Goal: Task Accomplishment & Management: Use online tool/utility

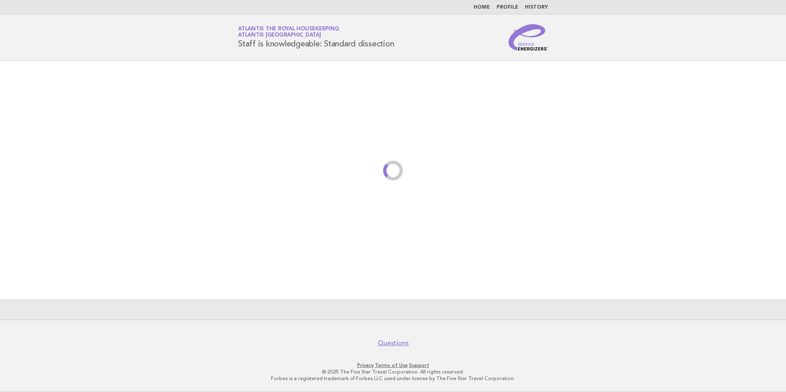
drag, startPoint x: 0, startPoint y: 0, endPoint x: 486, endPoint y: 8, distance: 485.8
click at [486, 8] on link "Home" at bounding box center [481, 7] width 16 height 5
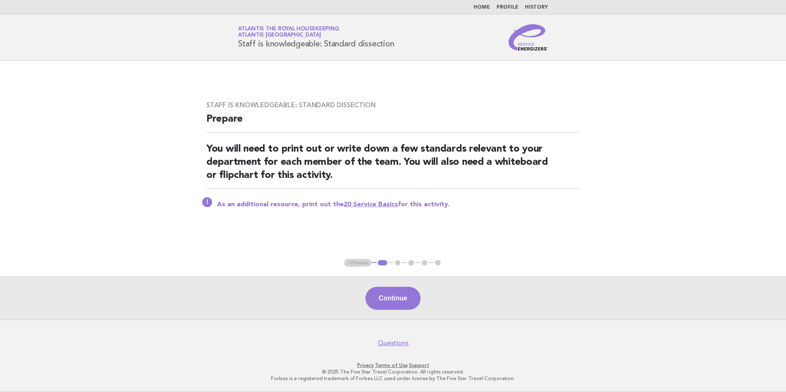
click at [484, 5] on link "Home" at bounding box center [481, 7] width 16 height 5
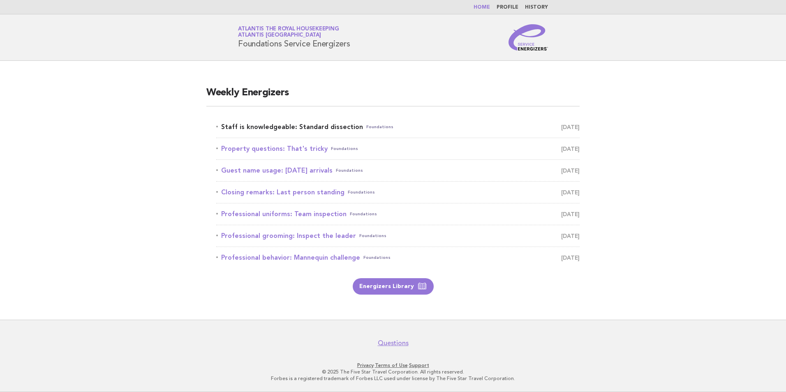
click at [320, 125] on link "Staff is knowledgeable: Standard dissection Foundations August 30" at bounding box center [397, 127] width 363 height 12
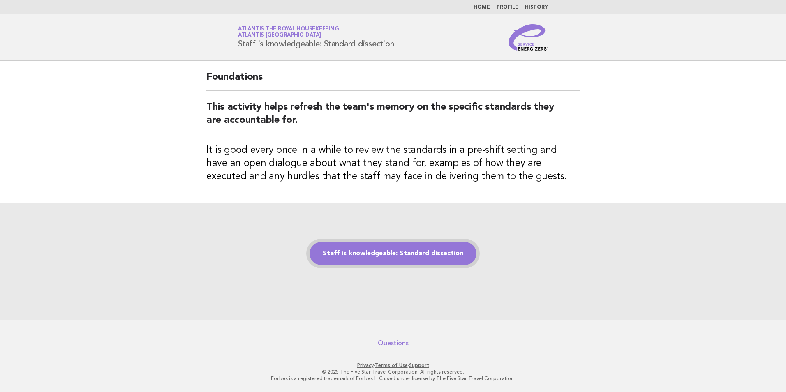
click at [393, 243] on link "Staff is knowledgeable: Standard dissection" at bounding box center [392, 253] width 167 height 23
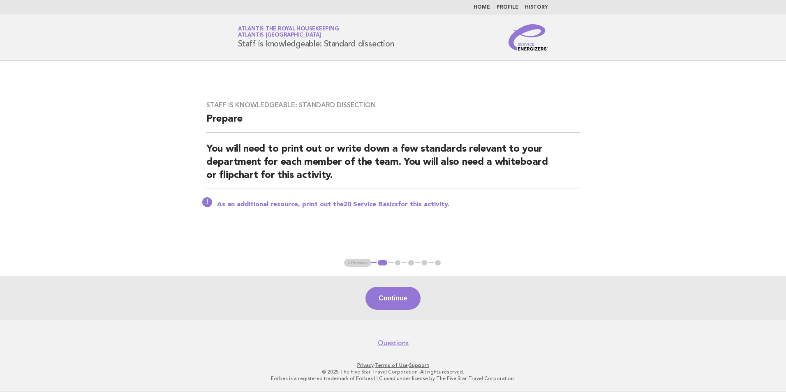
click at [435, 265] on ul "< Previous 1 2 3 4 5" at bounding box center [393, 263] width 98 height 8
click at [424, 263] on ul "< Previous 1 2 3 4 5" at bounding box center [393, 263] width 98 height 8
click at [404, 309] on button "Continue" at bounding box center [392, 298] width 55 height 23
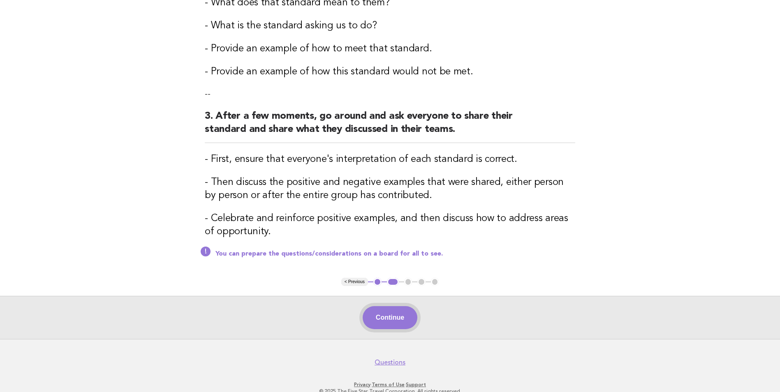
click at [404, 318] on button "Continue" at bounding box center [389, 317] width 55 height 23
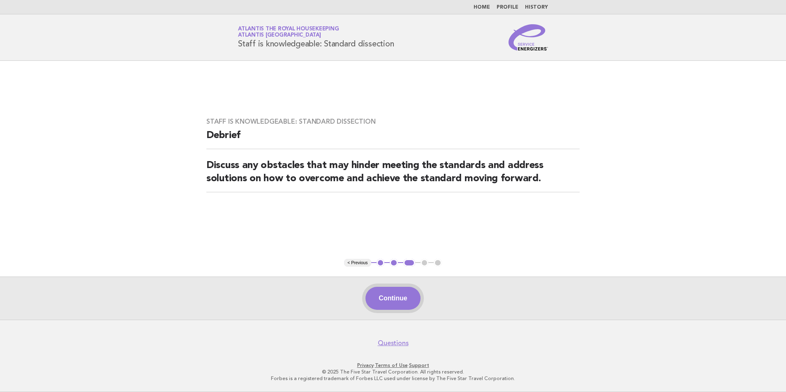
click at [395, 297] on button "Continue" at bounding box center [392, 298] width 55 height 23
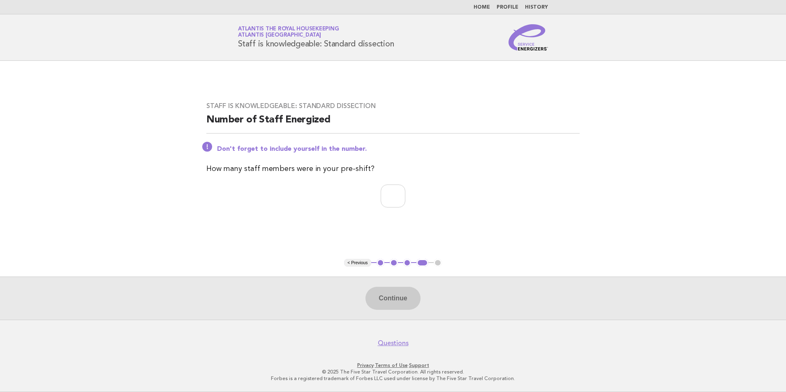
click at [395, 297] on div "Continue" at bounding box center [393, 298] width 786 height 43
click at [388, 198] on input "number" at bounding box center [393, 196] width 25 height 23
type input "**"
click at [404, 300] on button "Continue" at bounding box center [392, 298] width 55 height 23
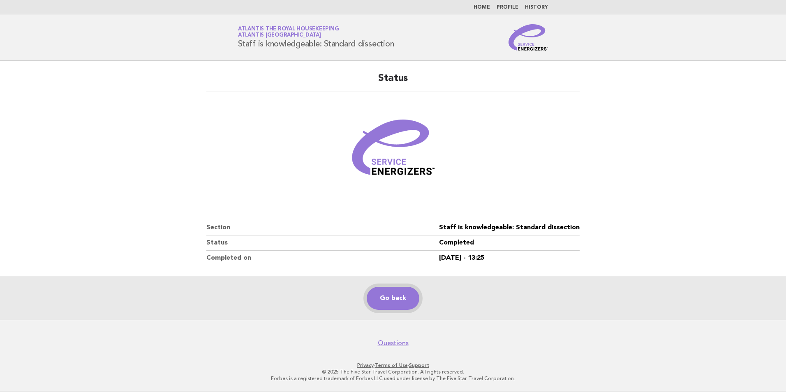
click at [404, 300] on link "Go back" at bounding box center [393, 298] width 53 height 23
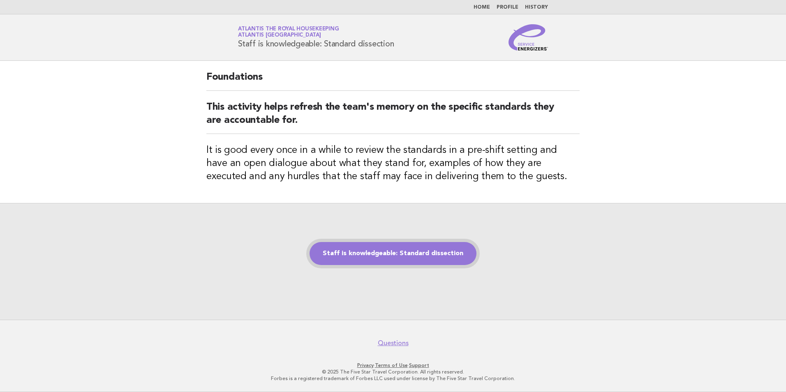
click at [382, 255] on link "Staff is knowledgeable: Standard dissection" at bounding box center [392, 253] width 167 height 23
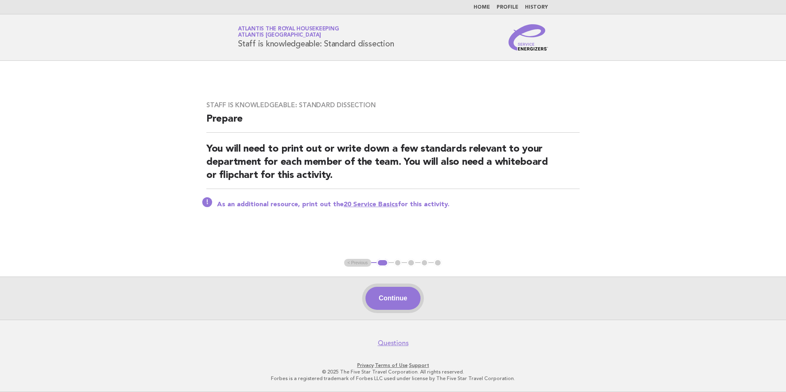
click at [389, 294] on button "Continue" at bounding box center [392, 298] width 55 height 23
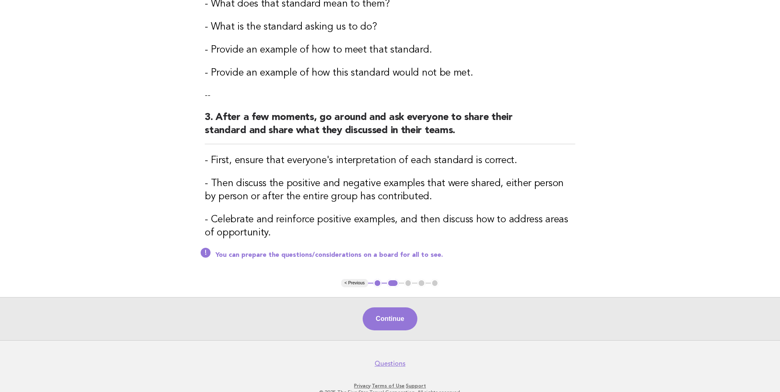
scroll to position [265, 0]
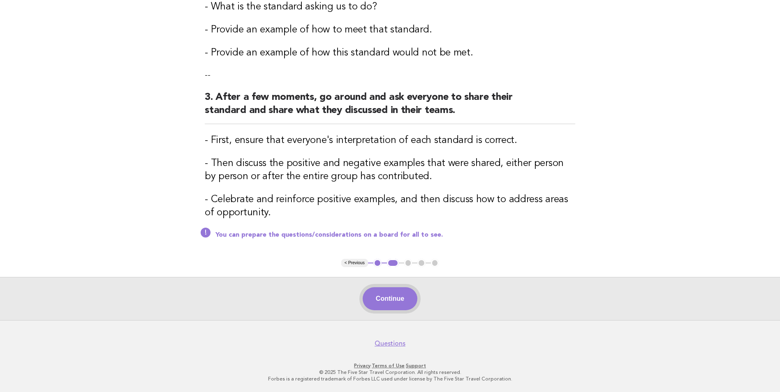
click at [394, 298] on button "Continue" at bounding box center [389, 298] width 55 height 23
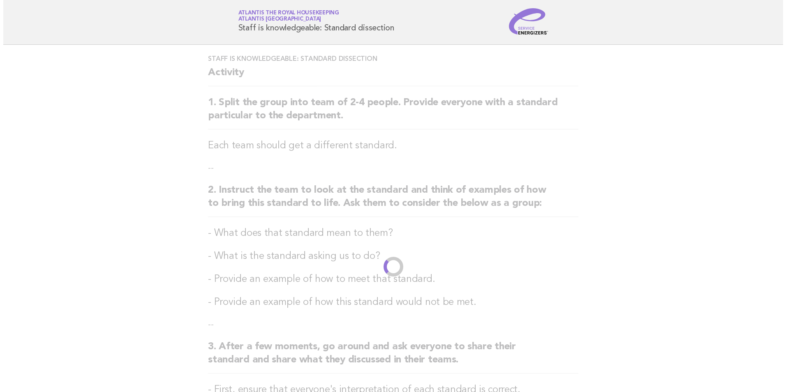
scroll to position [0, 0]
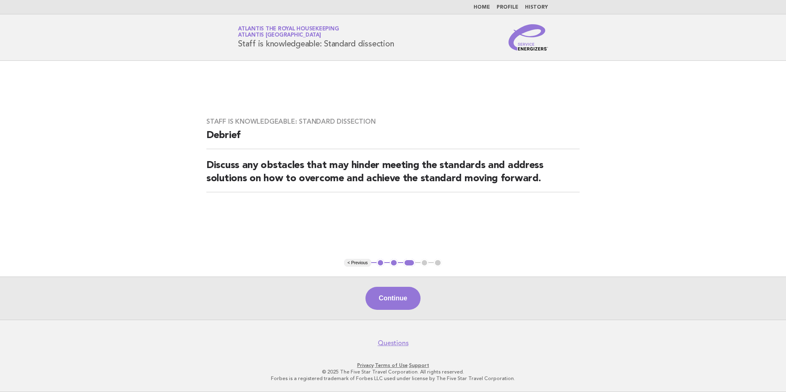
click at [394, 298] on button "Continue" at bounding box center [392, 298] width 55 height 23
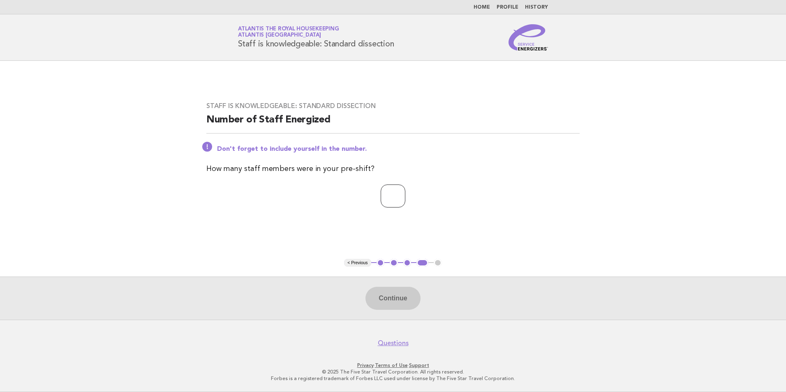
click at [399, 200] on input "number" at bounding box center [393, 196] width 25 height 23
type input "**"
click at [400, 303] on button "Continue" at bounding box center [392, 298] width 55 height 23
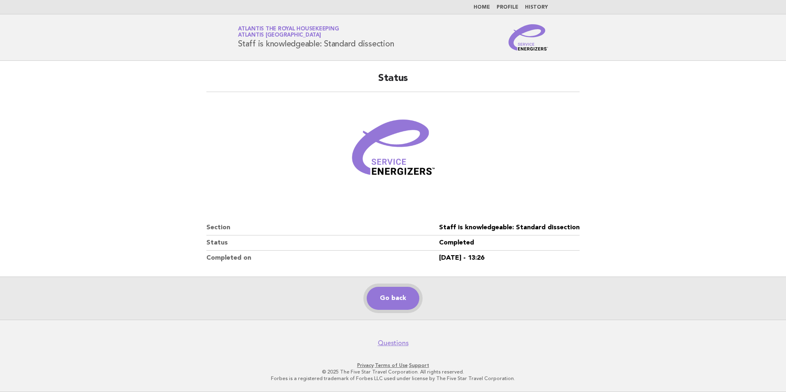
click at [387, 300] on link "Go back" at bounding box center [393, 298] width 53 height 23
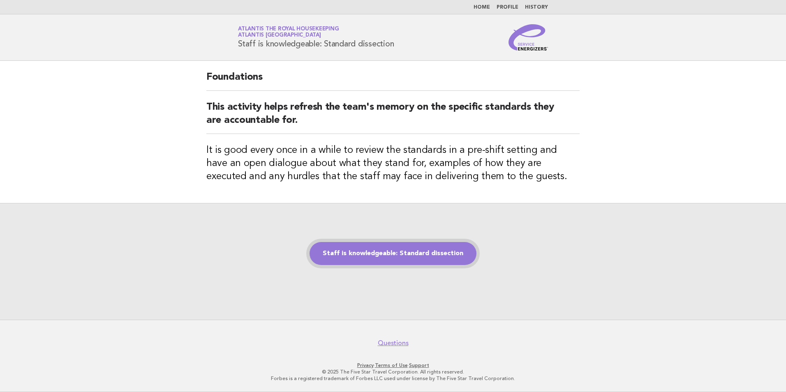
click at [380, 250] on link "Staff is knowledgeable: Standard dissection" at bounding box center [392, 253] width 167 height 23
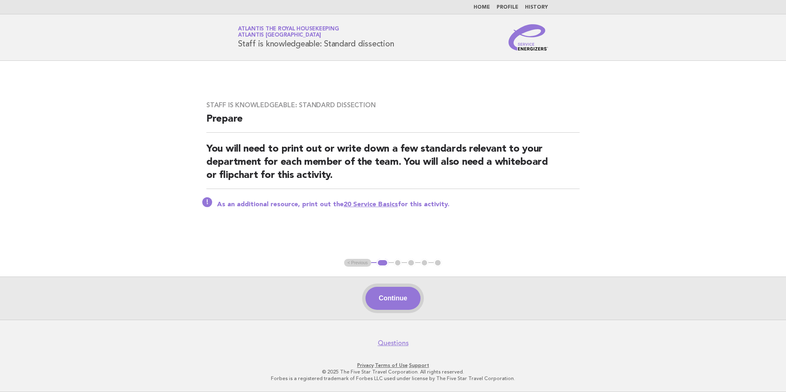
click at [390, 307] on button "Continue" at bounding box center [392, 298] width 55 height 23
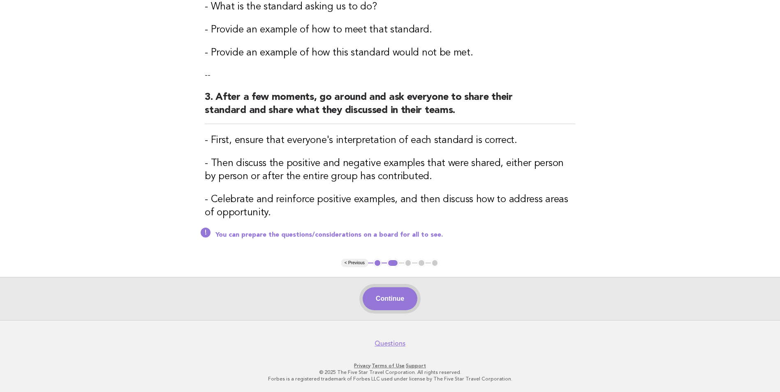
click at [383, 296] on button "Continue" at bounding box center [389, 298] width 55 height 23
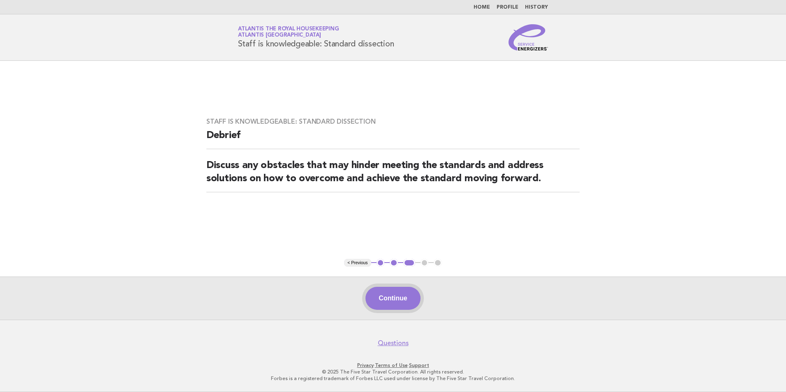
click at [395, 304] on button "Continue" at bounding box center [392, 298] width 55 height 23
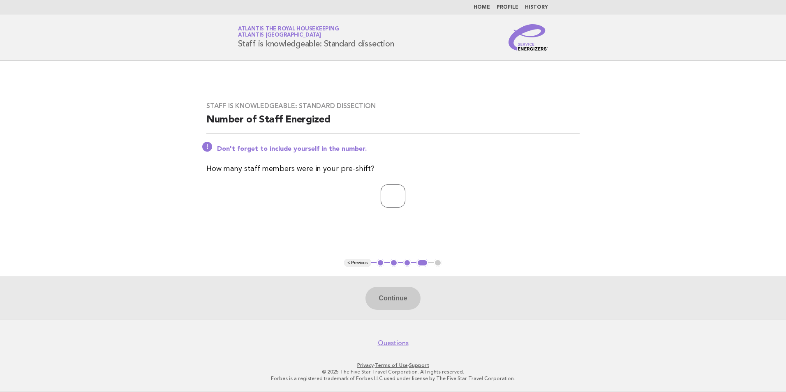
click at [390, 192] on input "number" at bounding box center [393, 196] width 25 height 23
type input "**"
click at [410, 299] on button "Continue" at bounding box center [392, 298] width 55 height 23
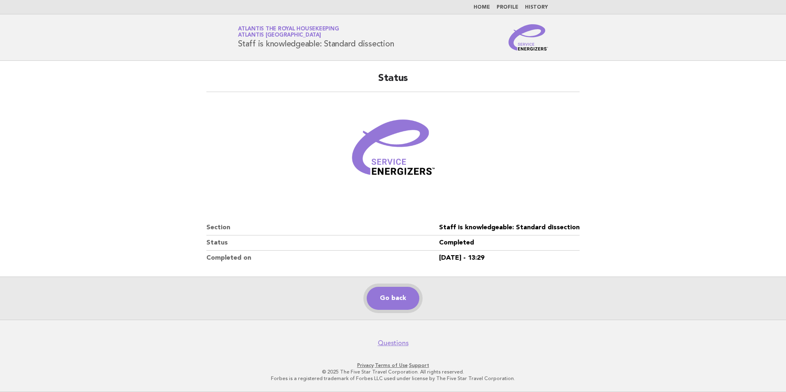
click at [410, 299] on link "Go back" at bounding box center [393, 298] width 53 height 23
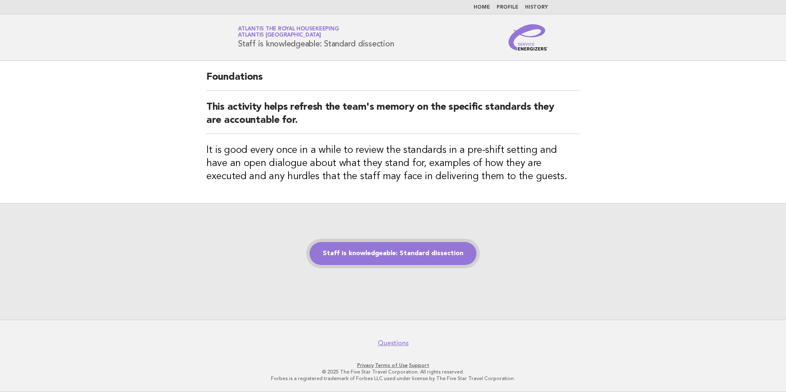
click at [385, 258] on link "Staff is knowledgeable: Standard dissection" at bounding box center [392, 253] width 167 height 23
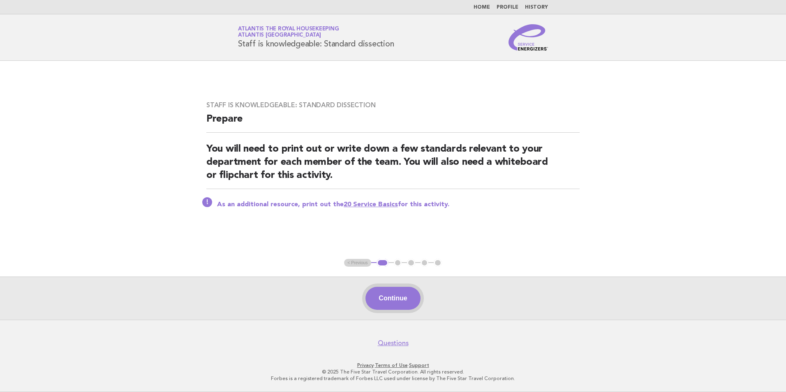
click at [397, 296] on button "Continue" at bounding box center [392, 298] width 55 height 23
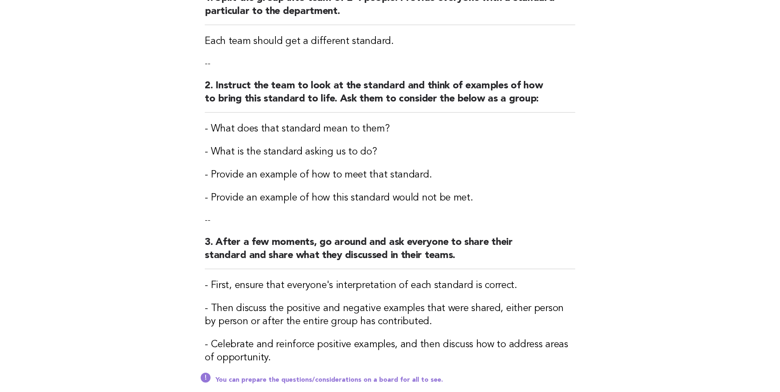
scroll to position [265, 0]
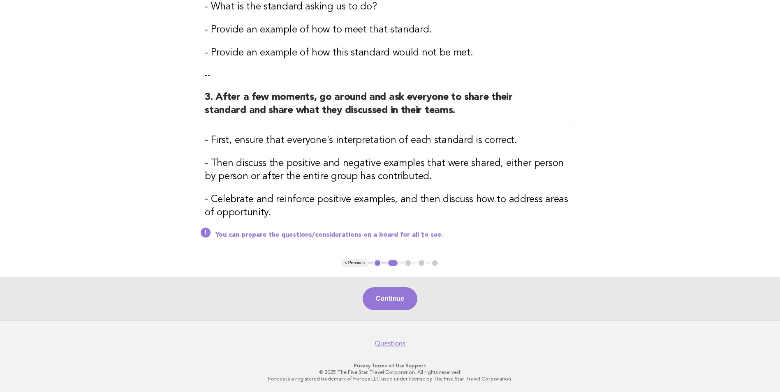
click at [399, 315] on div "Continue" at bounding box center [390, 298] width 780 height 43
click at [394, 300] on button "Continue" at bounding box center [389, 298] width 55 height 23
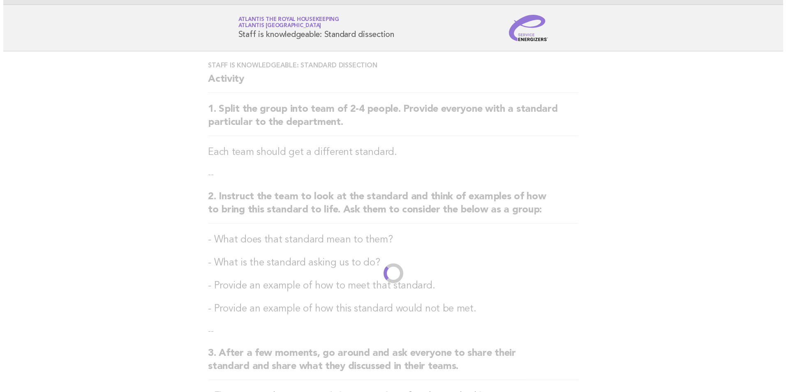
scroll to position [0, 0]
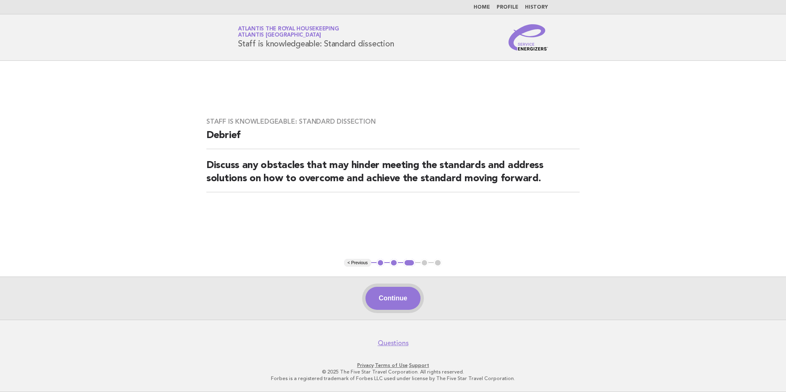
click at [396, 301] on button "Continue" at bounding box center [392, 298] width 55 height 23
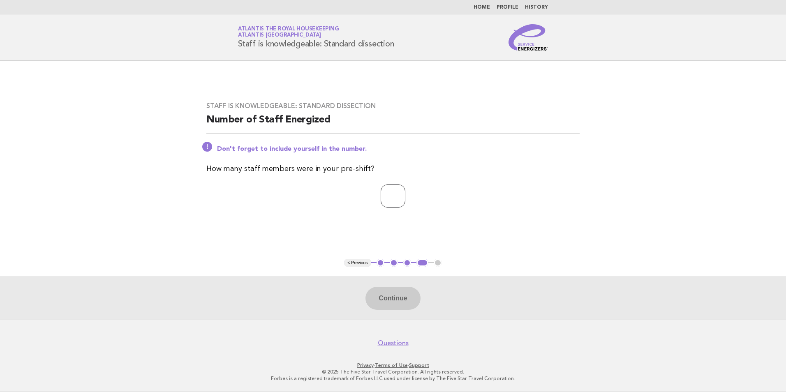
click at [387, 196] on input "number" at bounding box center [393, 196] width 25 height 23
type input "**"
click at [387, 298] on button "Continue" at bounding box center [392, 298] width 55 height 23
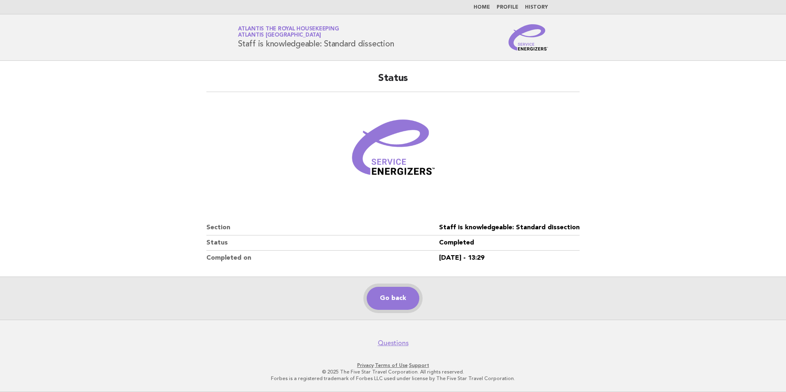
click at [397, 309] on link "Go back" at bounding box center [393, 298] width 53 height 23
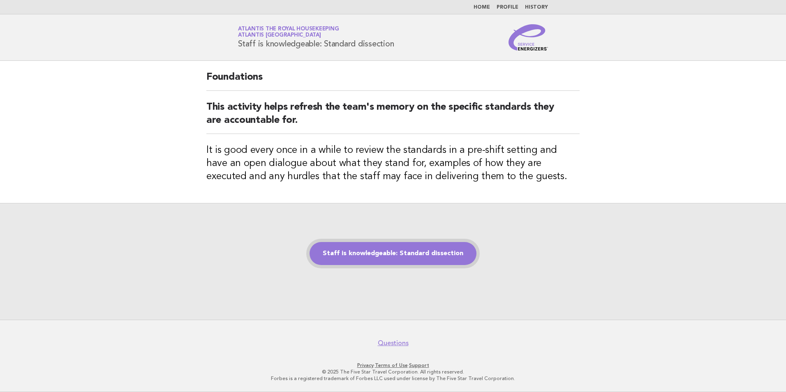
click at [385, 251] on link "Staff is knowledgeable: Standard dissection" at bounding box center [392, 253] width 167 height 23
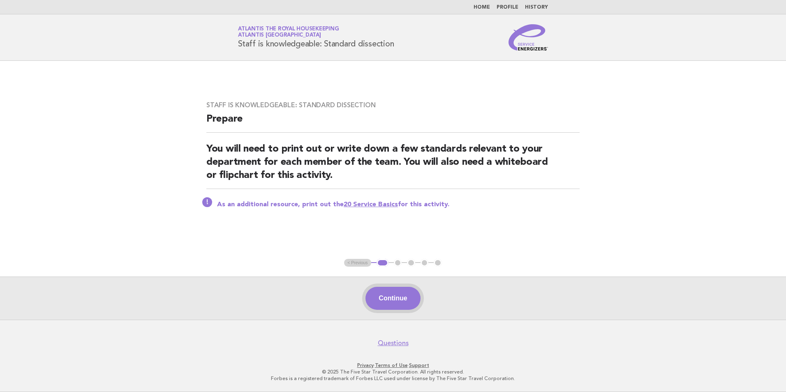
click at [386, 297] on button "Continue" at bounding box center [392, 298] width 55 height 23
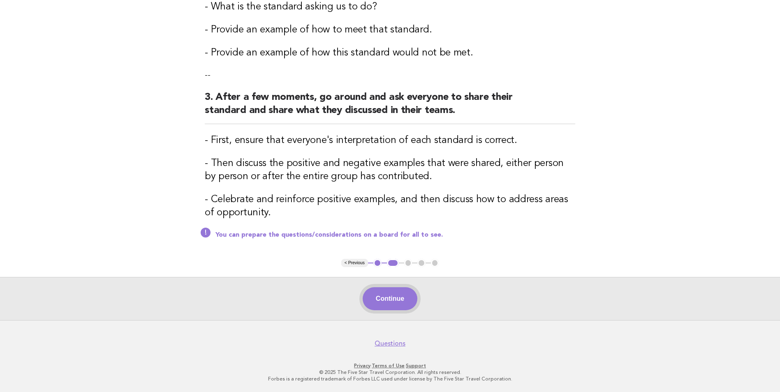
click at [396, 296] on button "Continue" at bounding box center [389, 298] width 55 height 23
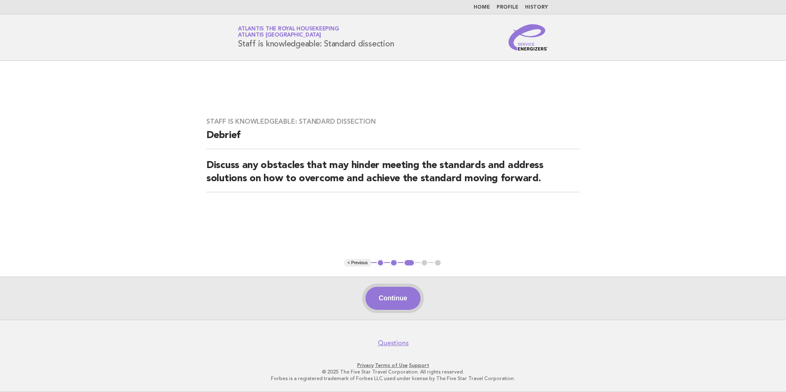
click at [404, 294] on button "Continue" at bounding box center [392, 298] width 55 height 23
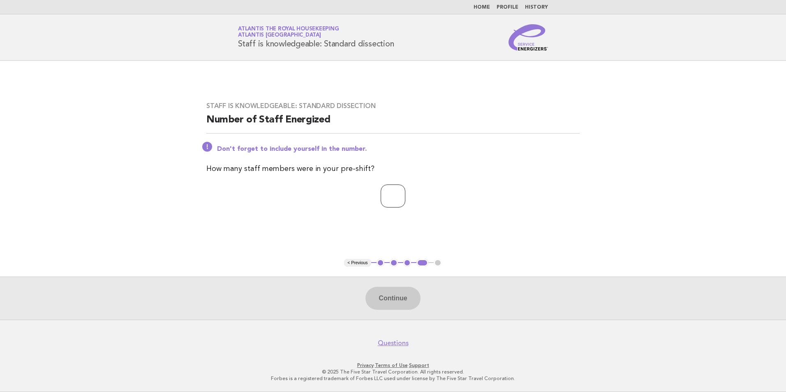
click at [395, 201] on input "number" at bounding box center [393, 196] width 25 height 23
type input "**"
click at [404, 299] on button "Continue" at bounding box center [392, 298] width 55 height 23
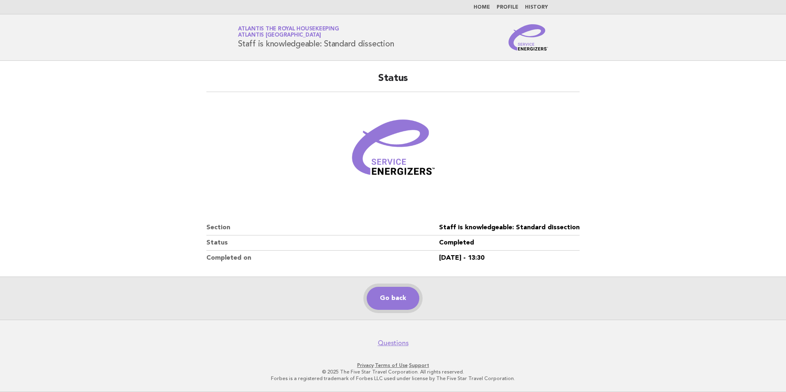
click at [407, 301] on link "Go back" at bounding box center [393, 298] width 53 height 23
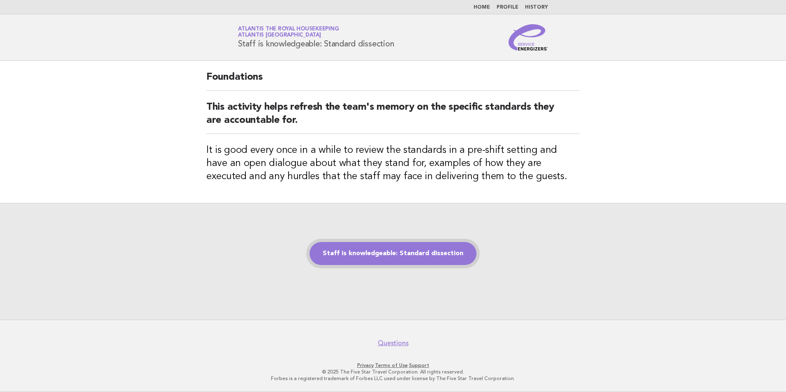
click at [422, 256] on link "Staff is knowledgeable: Standard dissection" at bounding box center [392, 253] width 167 height 23
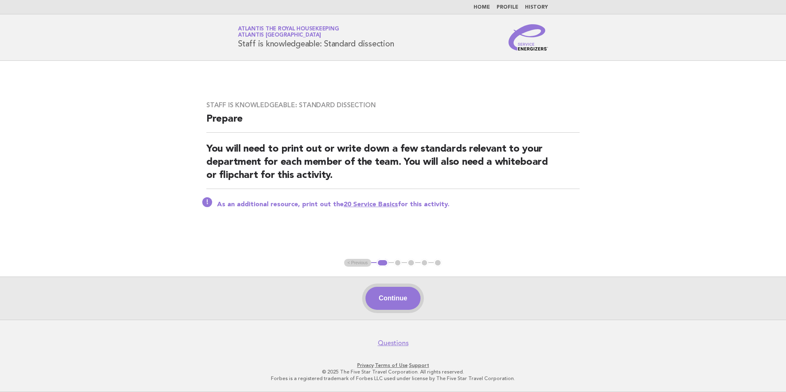
click at [397, 304] on button "Continue" at bounding box center [392, 298] width 55 height 23
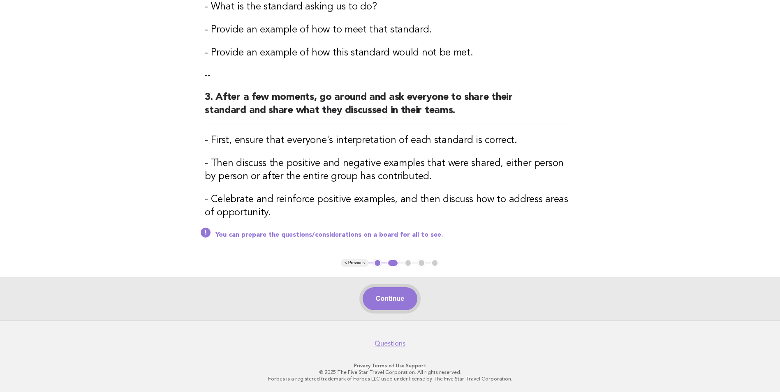
click at [405, 307] on button "Continue" at bounding box center [389, 298] width 55 height 23
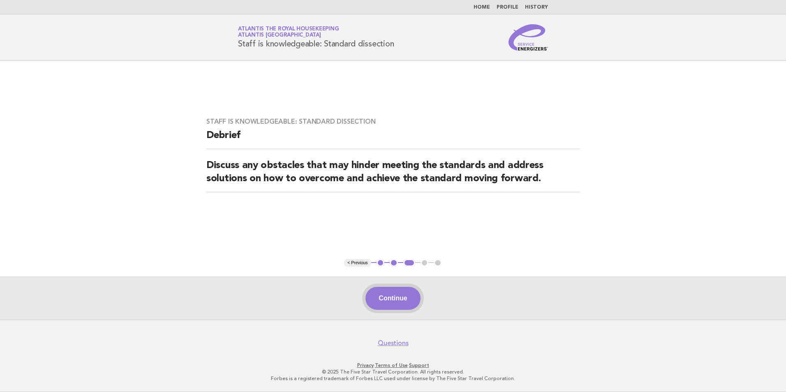
click at [385, 300] on button "Continue" at bounding box center [392, 298] width 55 height 23
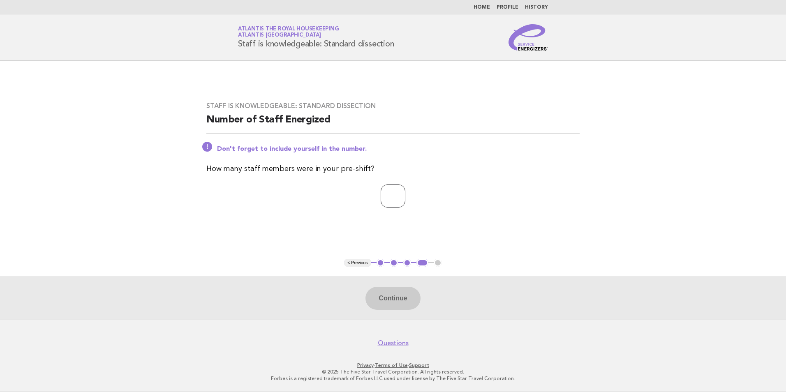
click at [388, 196] on input "number" at bounding box center [393, 196] width 25 height 23
type input "**"
click at [413, 307] on button "Continue" at bounding box center [392, 298] width 55 height 23
